Goal: Obtain resource: Download file/media

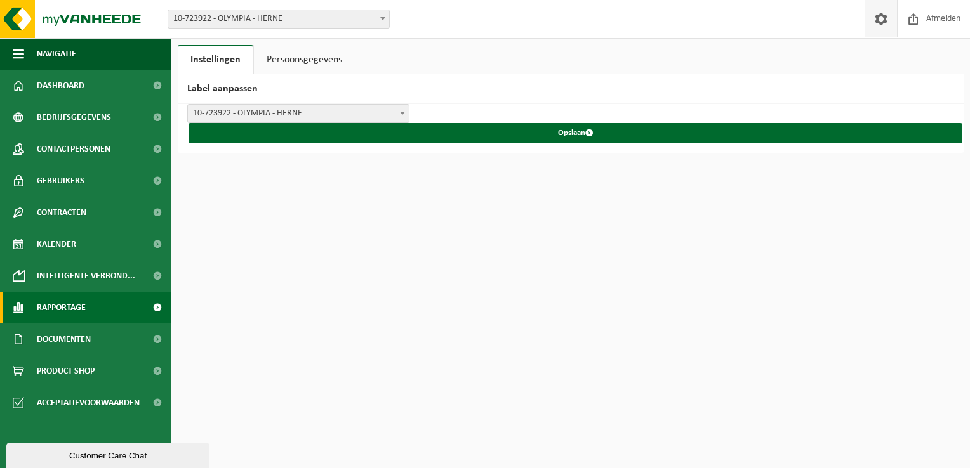
click at [74, 303] on span "Rapportage" at bounding box center [61, 308] width 49 height 32
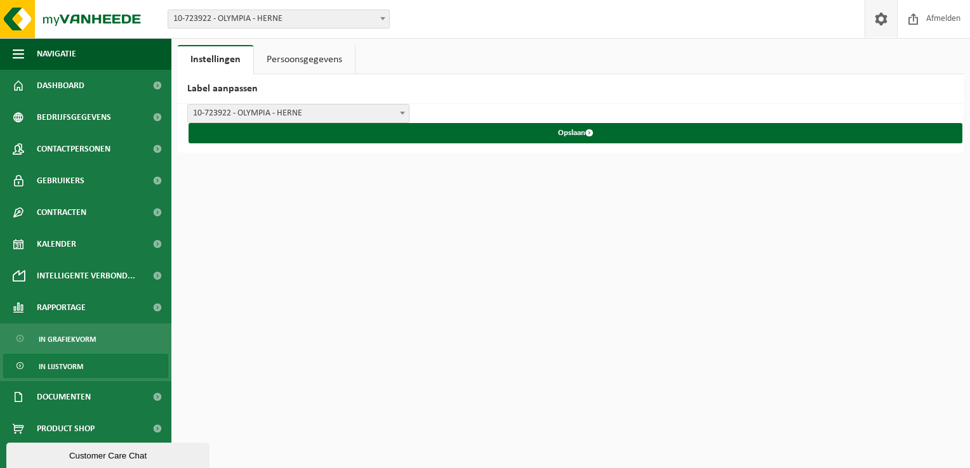
click at [74, 367] on span "In lijstvorm" at bounding box center [61, 367] width 44 height 24
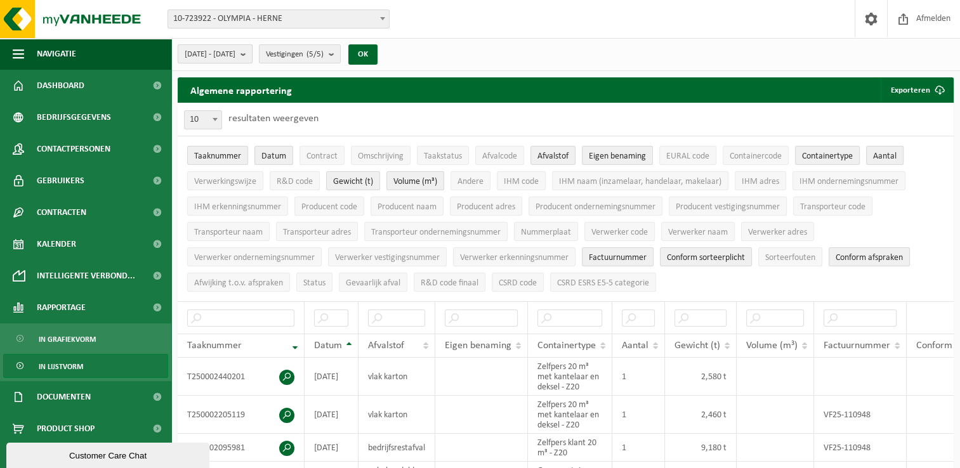
click at [253, 56] on button "[DATE] - [DATE]" at bounding box center [215, 53] width 75 height 19
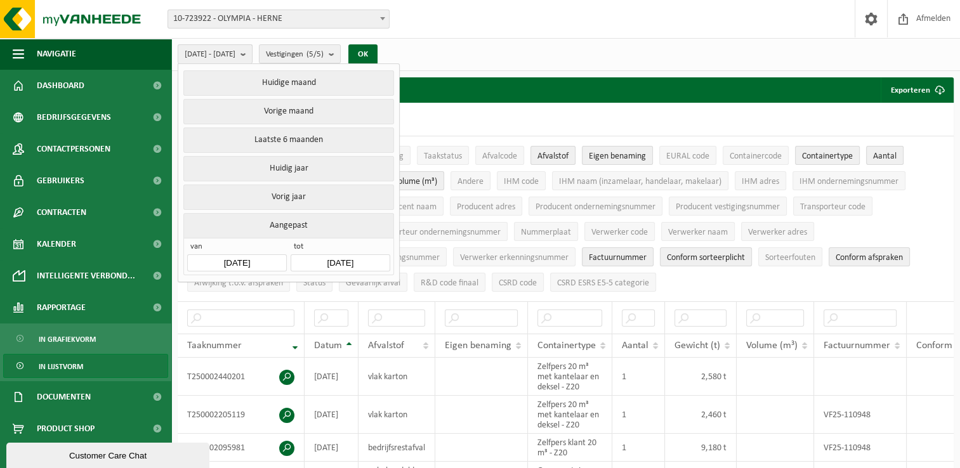
click at [253, 56] on button "[DATE] - [DATE]" at bounding box center [215, 53] width 75 height 19
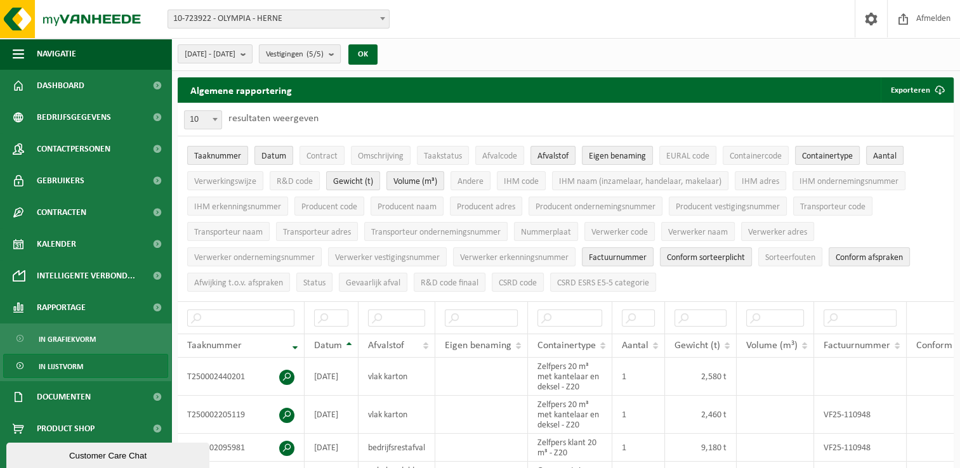
click at [319, 50] on span "Vestigingen (5/5)" at bounding box center [295, 54] width 58 height 19
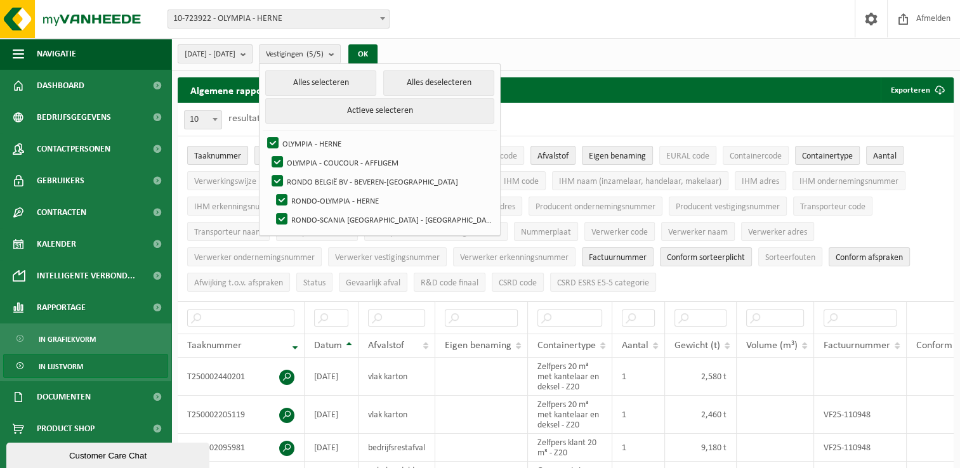
click at [252, 55] on b "submit" at bounding box center [246, 54] width 11 height 18
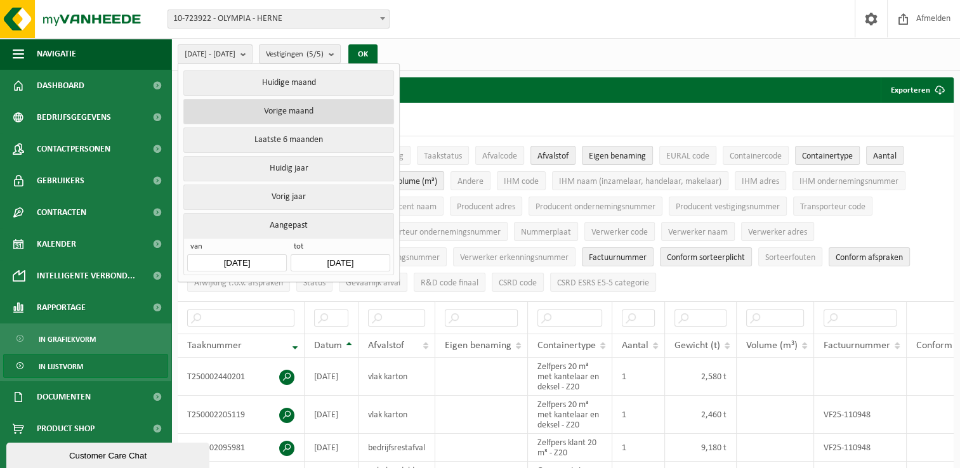
click at [284, 114] on button "Vorige maand" at bounding box center [288, 111] width 210 height 25
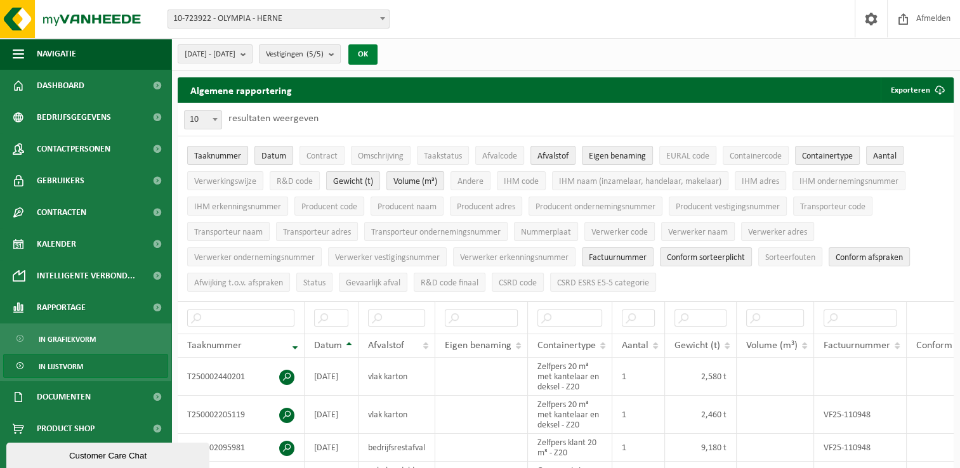
click at [378, 55] on button "OK" at bounding box center [362, 54] width 29 height 20
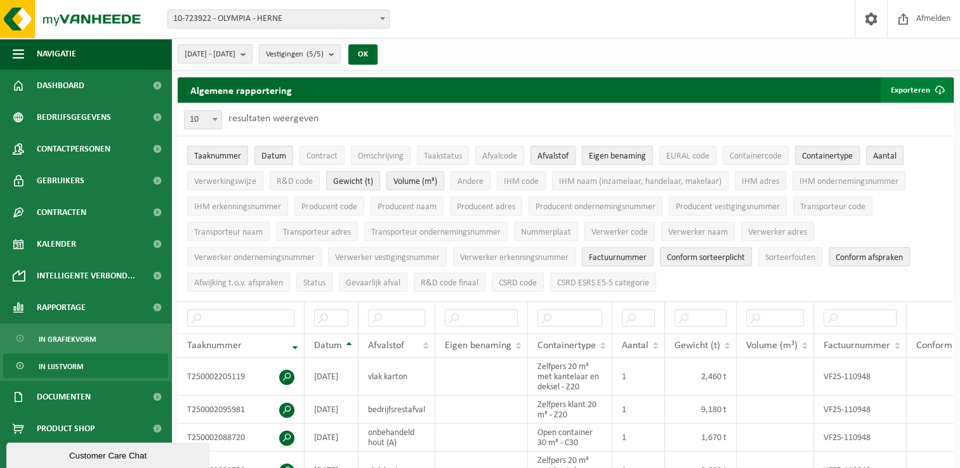
click at [922, 88] on button "Exporteren" at bounding box center [917, 89] width 72 height 25
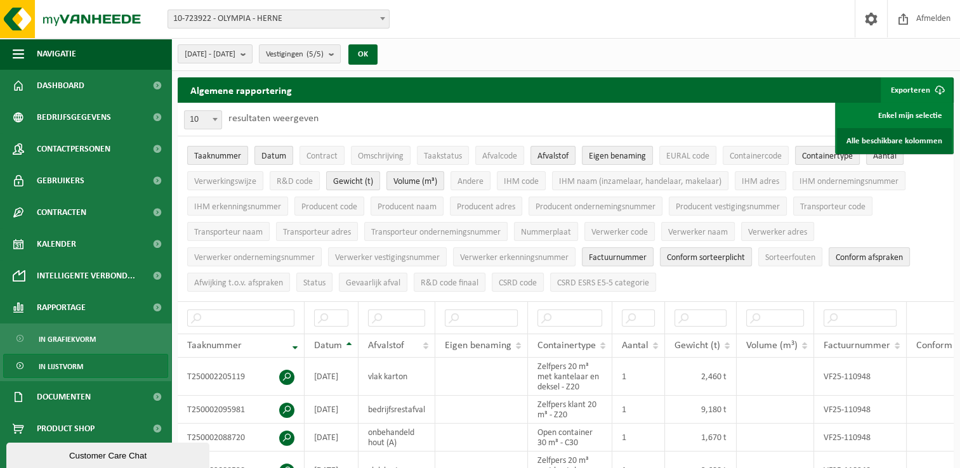
click at [915, 137] on link "Alle beschikbare kolommen" at bounding box center [894, 140] width 115 height 25
